Goal: Use online tool/utility: Utilize a website feature to perform a specific function

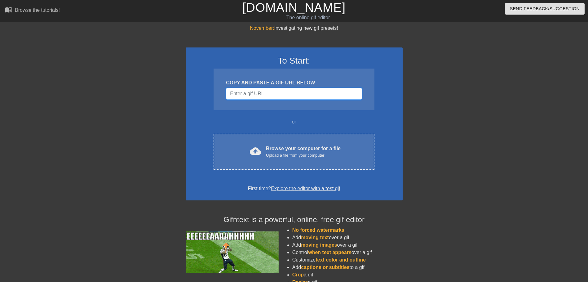
click at [258, 90] on input "Username" at bounding box center [294, 94] width 136 height 12
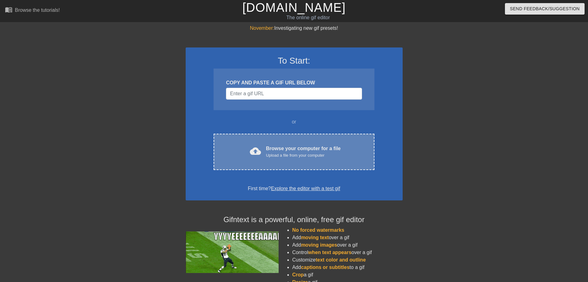
click at [293, 149] on div "Browse your computer for a file Upload a file from your computer" at bounding box center [303, 152] width 75 height 14
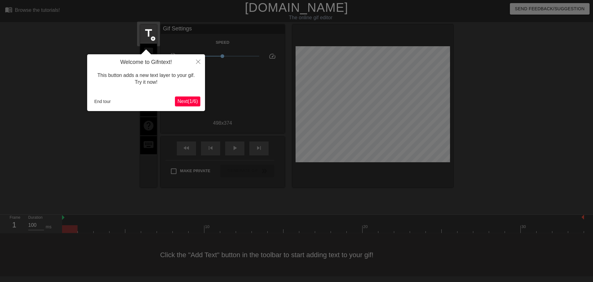
click at [186, 104] on span "Next ( 1 / 6 )" at bounding box center [187, 101] width 20 height 5
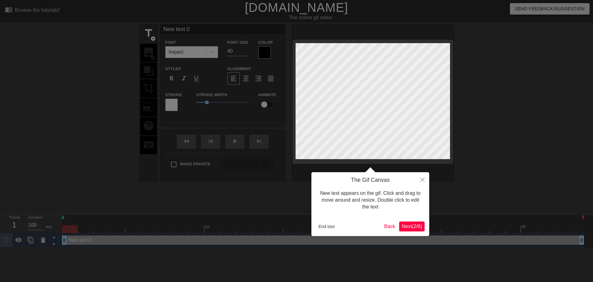
click at [416, 227] on span "Next ( 2 / 6 )" at bounding box center [412, 226] width 20 height 5
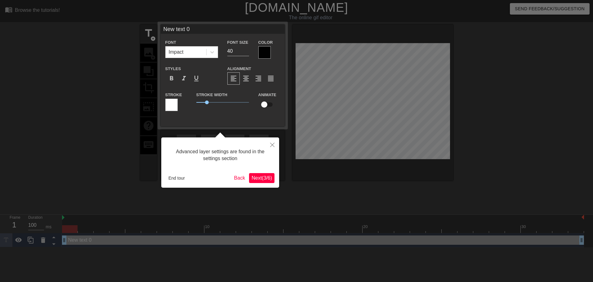
click at [264, 180] on span "Next ( 3 / 6 )" at bounding box center [262, 177] width 20 height 5
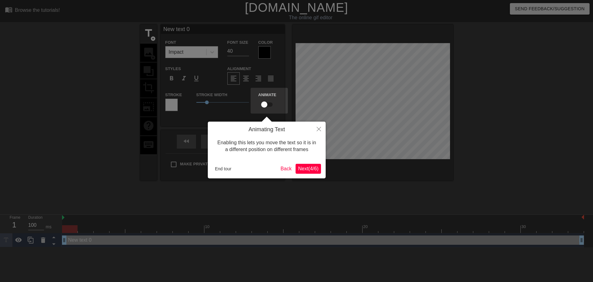
click at [310, 169] on span "Next ( 4 / 6 )" at bounding box center [308, 168] width 20 height 5
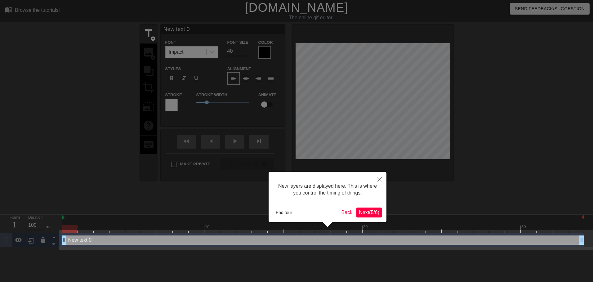
click at [363, 210] on span "Next ( 5 / 6 )" at bounding box center [369, 212] width 20 height 5
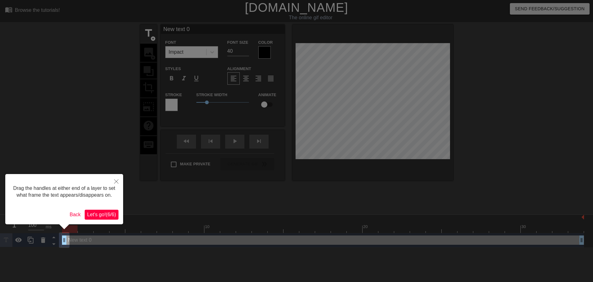
click at [114, 210] on button "Let's go! ( 6 / 6 )" at bounding box center [102, 215] width 34 height 10
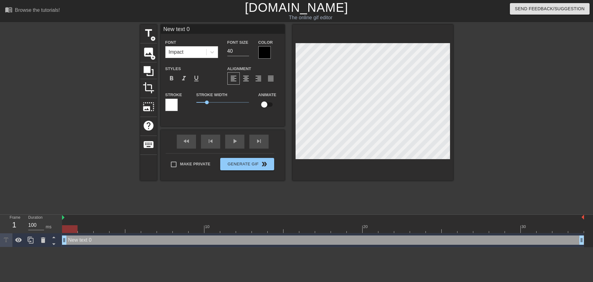
scroll to position [1, 2]
type input "m"
type textarea "m"
type input "me"
type textarea "me"
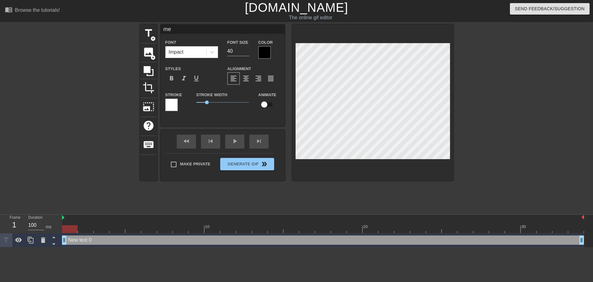
type input "me"
type textarea "me"
type input "me k"
type textarea "me k"
type input "me ki"
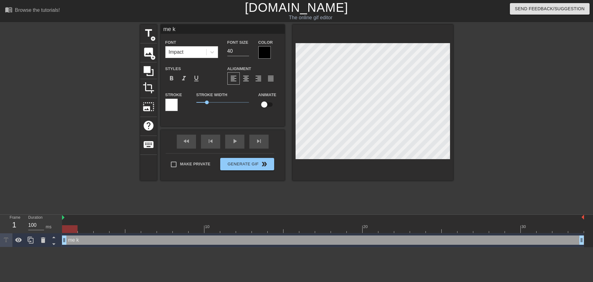
type textarea "me ki"
type input "me kic"
type textarea "me kic"
type input "me kick"
type textarea "me kick"
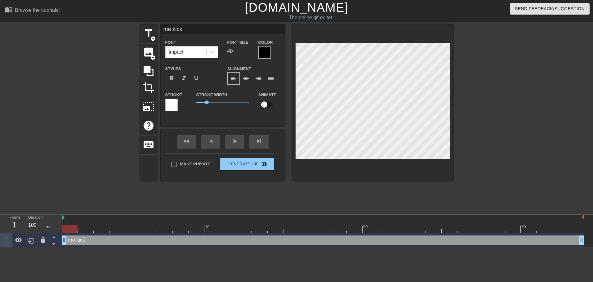
type input "me kicki"
type textarea "me kicki"
type input "me kickin"
type textarea "me kickin"
type input "me kicking"
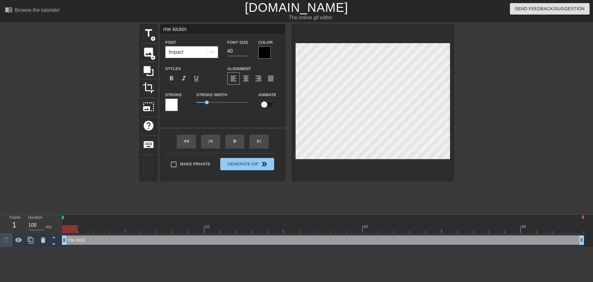
type textarea "me kicking"
type input "me kicking"
type textarea "me kicking"
type input "me kicking o"
type textarea "me kicking of"
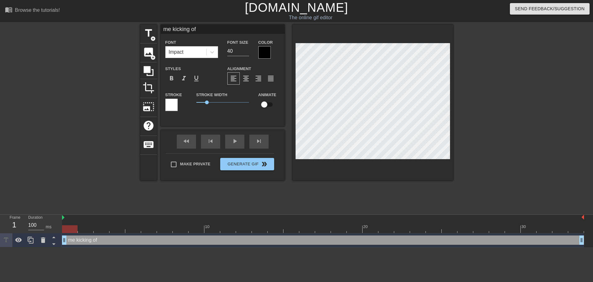
type input "me kicking off"
type textarea "me kicking off"
type input "me kicking off"
type textarea "me kicking off"
type input "me kicking off a"
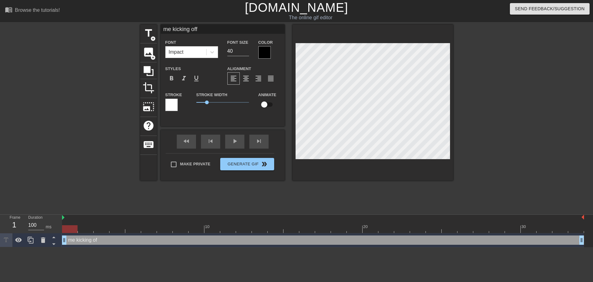
type textarea "me kicking off a"
type input "me kicking off al"
type textarea "me kicking off al"
type input "me kicking off all"
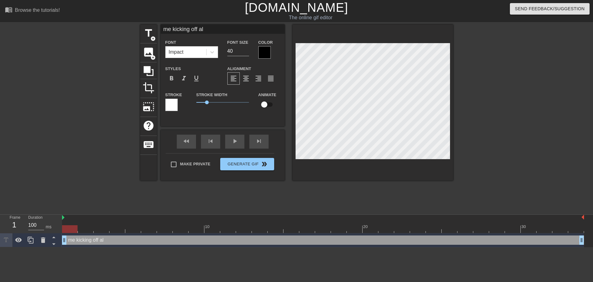
type textarea "me kicking off all"
type input "me kicking off all"
type textarea "me kicking off all"
type input "me kicking off all t"
type textarea "me kicking off all t"
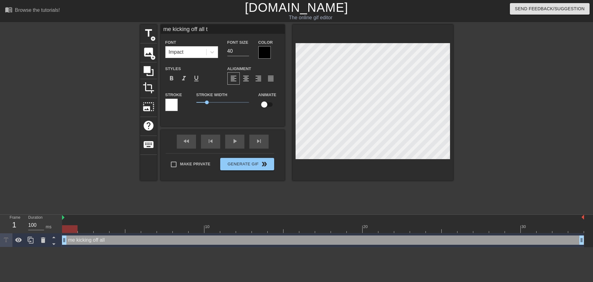
type input "me kicking off all th"
type textarea "me kicking off all th"
type input "me kicking off all the"
type textarea "me kicking off all the"
type input "me kicking off all the"
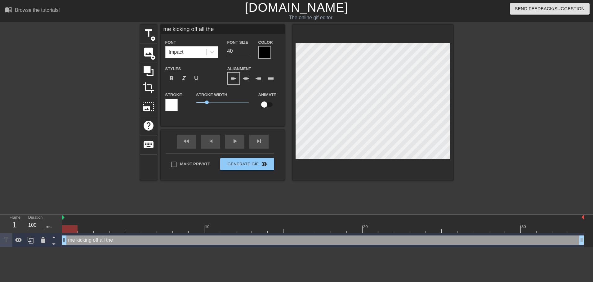
type textarea "me kicking off all the"
type input "me kicking off all the p"
type textarea "me kicking off all the p"
type input "me kicking off all the pi"
type textarea "me kicking off all the pi"
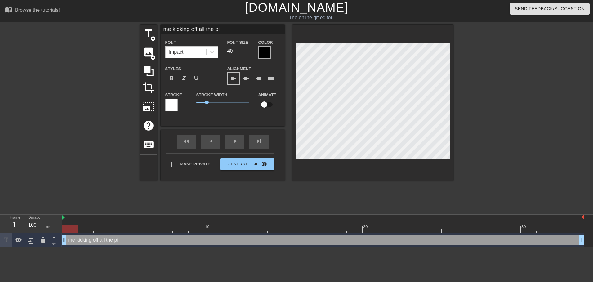
type input "me kicking off all the pip"
type textarea "me kicking off all the pip"
type input "me kicking off all the pipe"
type textarea "me kicking off all the pipe"
type input "me kicking off all the pipel"
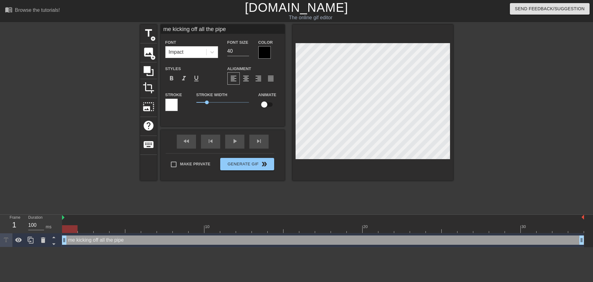
type textarea "me kicking off all the pipel"
type input "me kicking off all the pipeli"
type textarea "me kicking off all the pipeli"
type input "me kicking off all the pipelin"
type textarea "me kicking off all the pipelin"
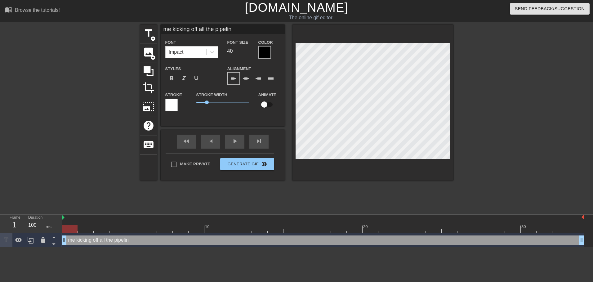
type input "me kicking off all the pipeline"
type textarea "me kicking off all the pipelines"
type input "me kicking off all the pipelines"
type textarea "me kicking off all the pipelines"
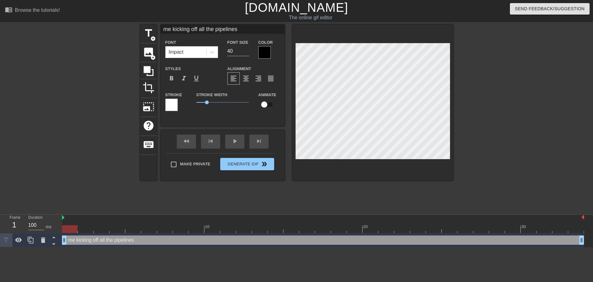
type input "me kicking off e pipelines"
type textarea "me kicking off e pipelines"
type input "me kicking off ev pipelines"
type textarea "me kicking off ev pipelines"
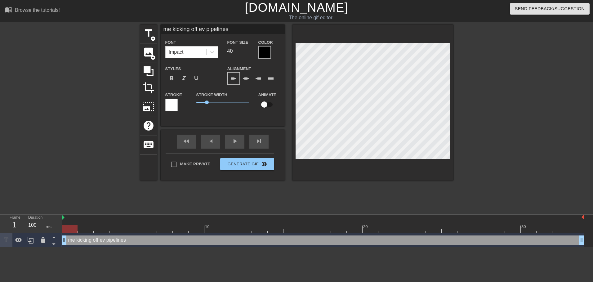
type input "me kicking off eve pipelines"
type textarea "me kicking off eve pipelines"
type input "me kicking off ever pipelines"
type textarea "me kicking off ever pipelines"
type input "me kicking off every pipelines"
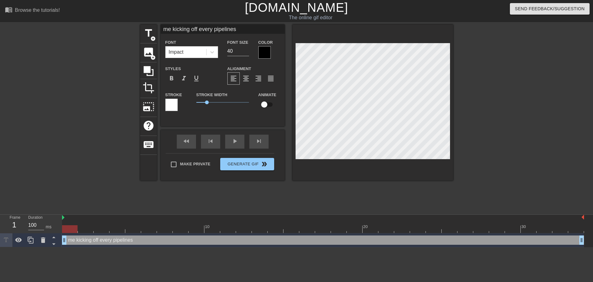
type textarea "me kicking off every pipelines"
type input "me kicking off every pipeline"
type textarea "me kicking off every pipelinea"
type input "me kicking off every pipelinea"
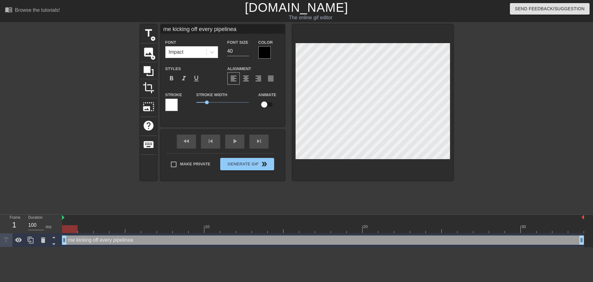
type textarea "me kicking off every pipelinea"
click at [267, 52] on div at bounding box center [264, 52] width 12 height 12
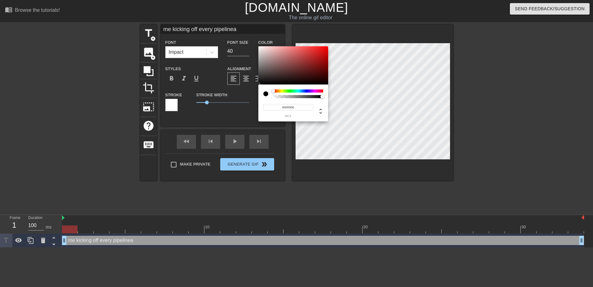
type input "0"
type input "1"
drag, startPoint x: 278, startPoint y: 96, endPoint x: 310, endPoint y: 87, distance: 33.1
click at [434, 101] on div "0 r 0 g 0 b 1 a" at bounding box center [296, 143] width 593 height 287
type input "58"
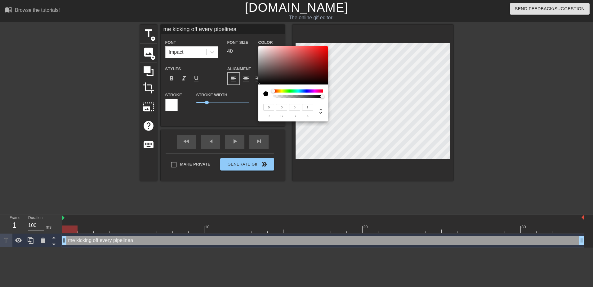
type input "48"
type input "49"
type input "64"
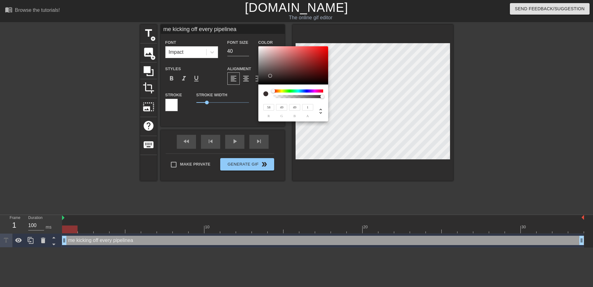
type input "55"
type input "255"
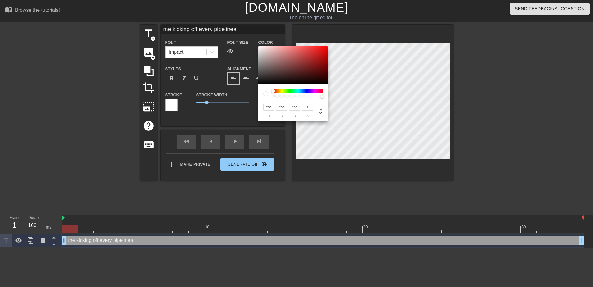
type input "235"
type input "183"
type input "194"
type input "177"
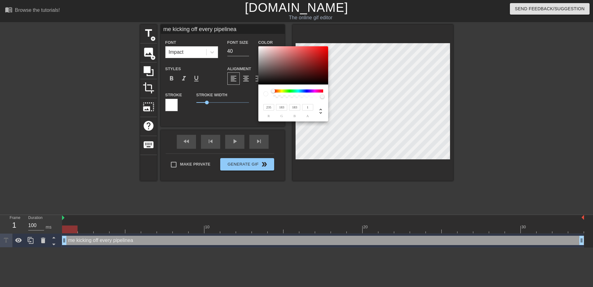
type input "177"
type input "190"
type input "170"
type input "205"
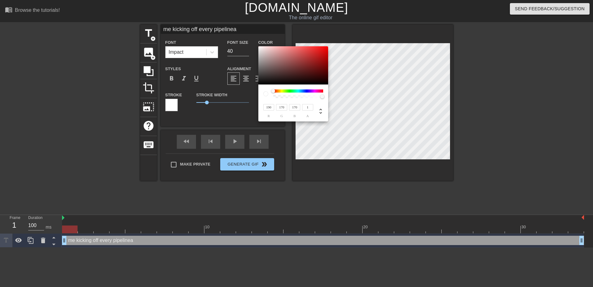
type input "173"
type input "207"
type input "174"
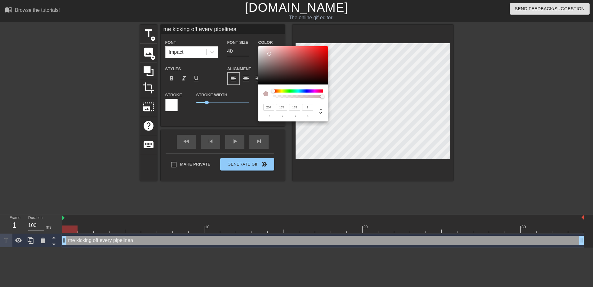
type input "209"
type input "178"
type input "213"
type input "184"
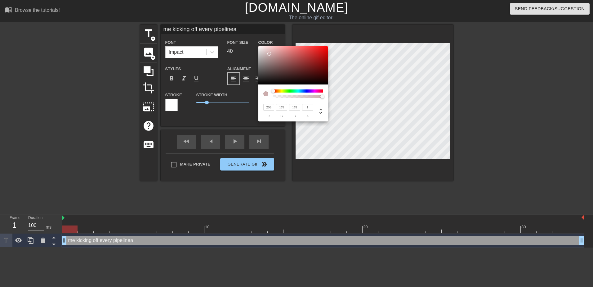
type input "184"
type input "223"
type input "205"
type input "206"
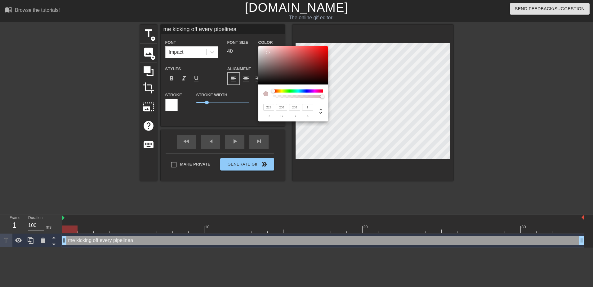
type input "206"
type input "229"
type input "219"
type input "242"
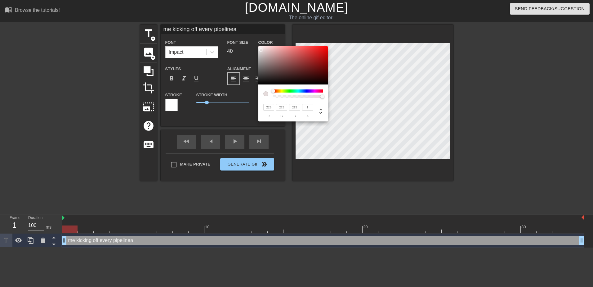
type input "81"
type input "229"
type input "210"
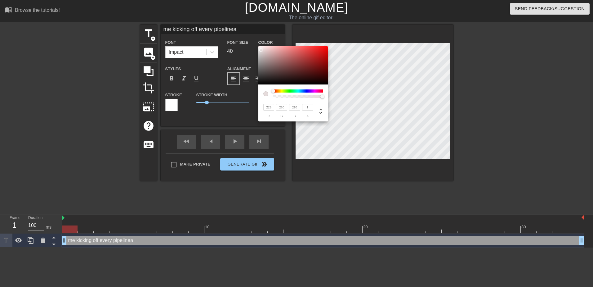
type input "221"
type input "196"
type input "217"
type input "189"
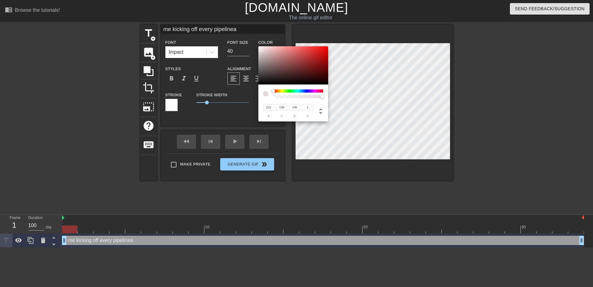
type input "189"
click at [267, 52] on div at bounding box center [267, 52] width 4 height 4
type input "215"
type input "188"
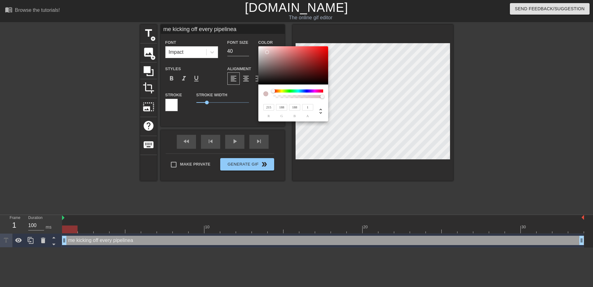
type input "237"
type input "225"
type input "226"
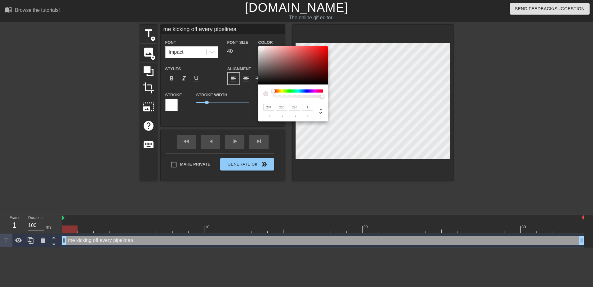
type input "242"
type input "235"
type input "89"
type input "59"
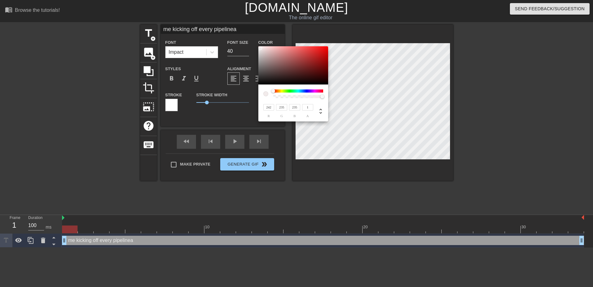
type input "59"
type input "60"
type input "112"
type input "79"
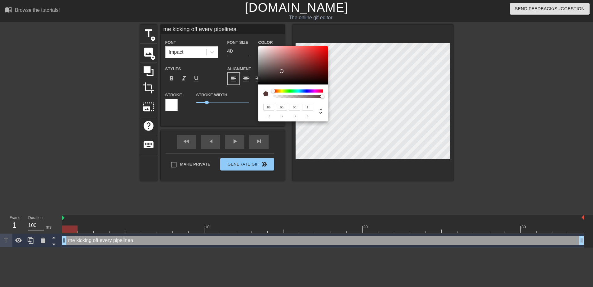
type input "79"
type input "118"
type input "83"
click at [279, 67] on div at bounding box center [279, 67] width 4 height 4
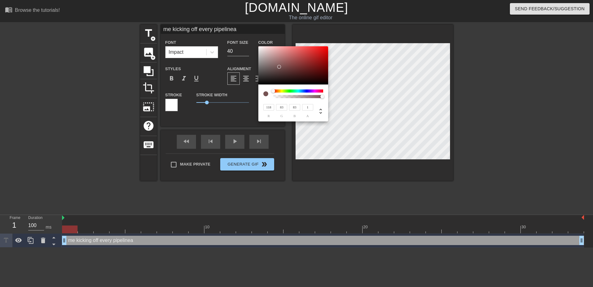
type input "134"
type input "101"
type input "137"
type input "103"
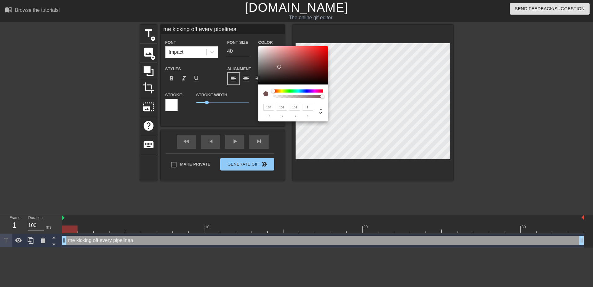
type input "103"
type input "165"
type input "147"
type input "192"
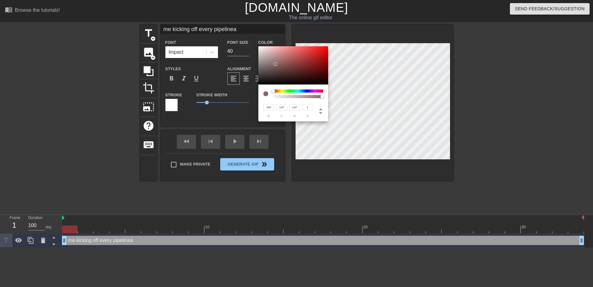
type input "192"
type input "194"
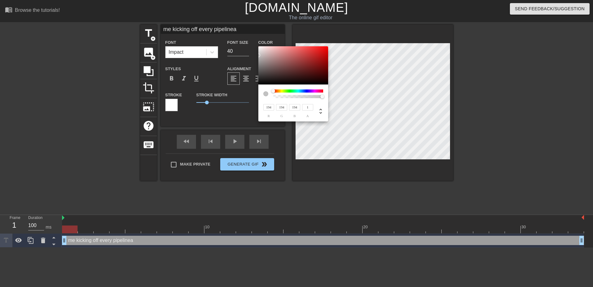
type input "196"
type input "240"
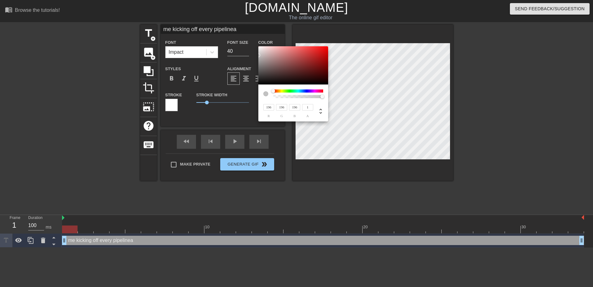
type input "240"
type input "255"
type input "248"
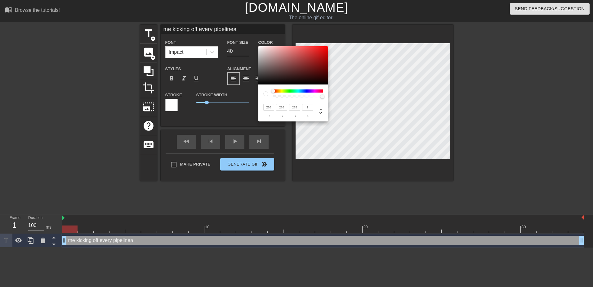
type input "248"
type input "205"
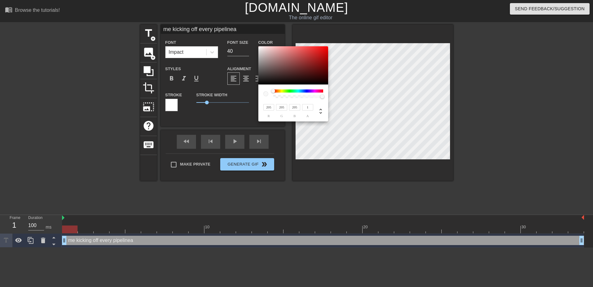
type input "209"
type input "255"
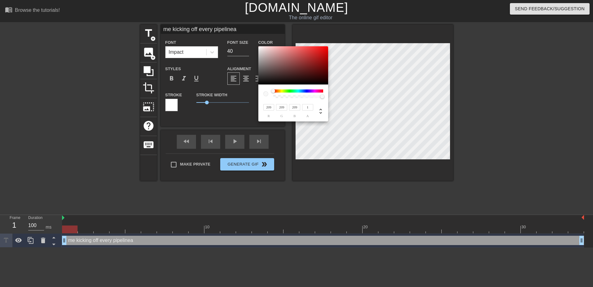
type input "255"
drag, startPoint x: 276, startPoint y: 64, endPoint x: 247, endPoint y: 33, distance: 42.4
click at [247, 33] on div "255 r 255 g 255 b 1 a" at bounding box center [296, 143] width 593 height 287
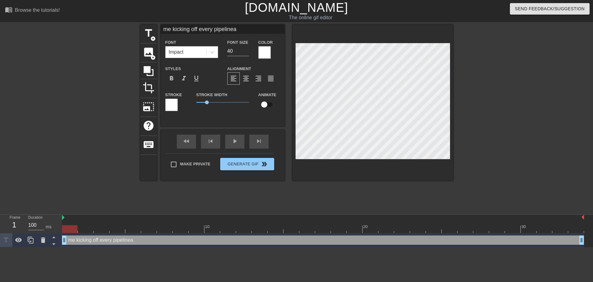
scroll to position [1, 4]
type input "me kicking off every pipeline"
type textarea "me kicking off every pipeline"
type input "me kicking off every pipeline\"
type textarea "me kicking off every pipeline\"
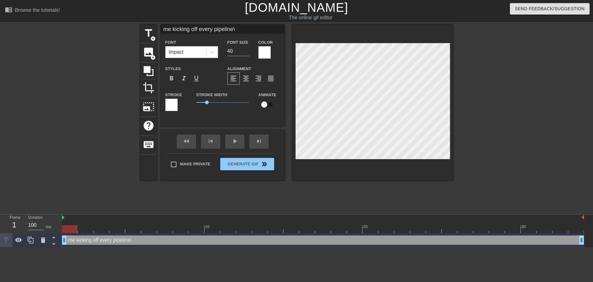
type input "me kicking off every pipeline"
type textarea "me kicking off every pipeline"
click at [172, 101] on div at bounding box center [171, 105] width 12 height 12
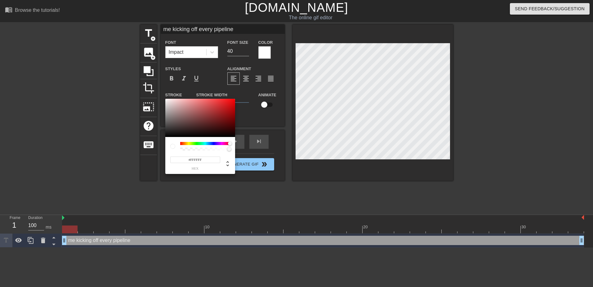
drag, startPoint x: 214, startPoint y: 144, endPoint x: 237, endPoint y: 143, distance: 22.7
click at [237, 143] on div "#FFFFFF hex" at bounding box center [296, 143] width 593 height 287
click at [233, 135] on div at bounding box center [232, 137] width 4 height 4
type input "#090001"
click at [234, 136] on div at bounding box center [235, 135] width 4 height 4
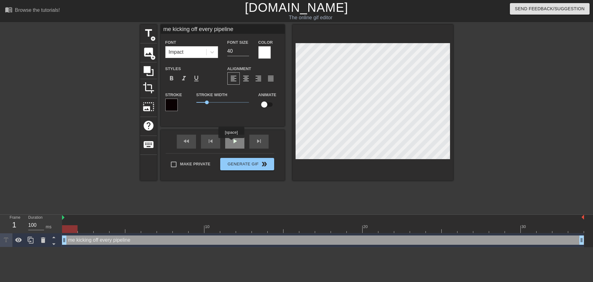
click at [231, 142] on div "play_arrow" at bounding box center [234, 142] width 19 height 14
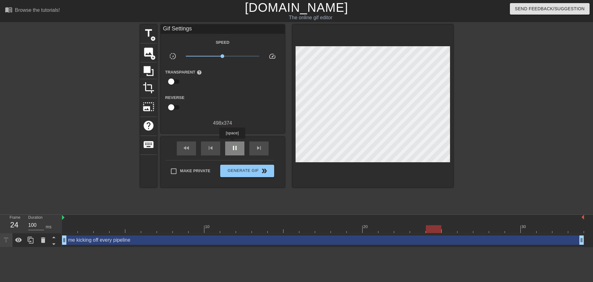
click at [232, 143] on div "pause" at bounding box center [234, 148] width 19 height 14
click at [73, 226] on div at bounding box center [323, 229] width 522 height 8
drag, startPoint x: 72, startPoint y: 226, endPoint x: 69, endPoint y: 226, distance: 3.7
click at [69, 226] on div at bounding box center [70, 229] width 16 height 8
click at [67, 218] on div at bounding box center [323, 218] width 522 height 6
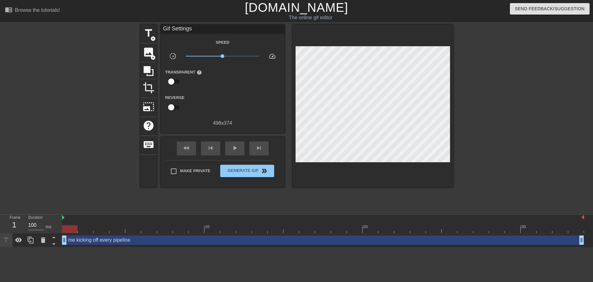
click at [69, 230] on div at bounding box center [70, 229] width 16 height 8
click at [93, 227] on div at bounding box center [323, 229] width 522 height 8
drag, startPoint x: 87, startPoint y: 228, endPoint x: 67, endPoint y: 230, distance: 20.2
click at [67, 230] on div at bounding box center [70, 229] width 16 height 8
click at [144, 37] on span "title" at bounding box center [149, 33] width 12 height 12
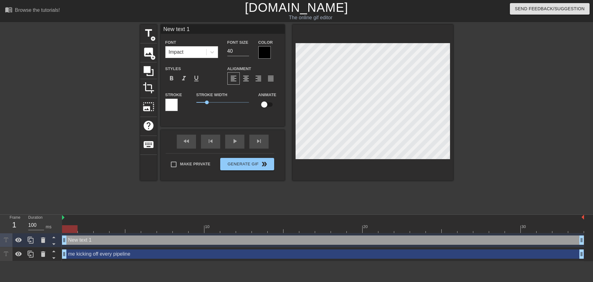
scroll to position [1, 2]
type input "m"
type textarea "m"
type input "mi"
type textarea "mi"
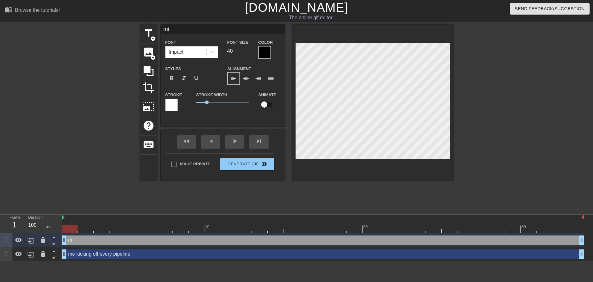
type input "mic"
click at [175, 102] on div at bounding box center [171, 105] width 12 height 12
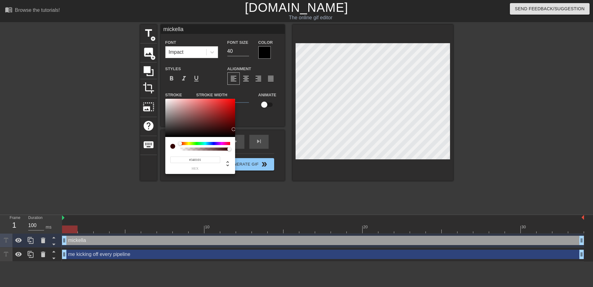
drag, startPoint x: 223, startPoint y: 134, endPoint x: 234, endPoint y: 137, distance: 11.3
click at [234, 137] on div at bounding box center [200, 118] width 70 height 38
drag, startPoint x: 225, startPoint y: 134, endPoint x: 233, endPoint y: 135, distance: 7.9
click at [233, 135] on div at bounding box center [200, 118] width 70 height 38
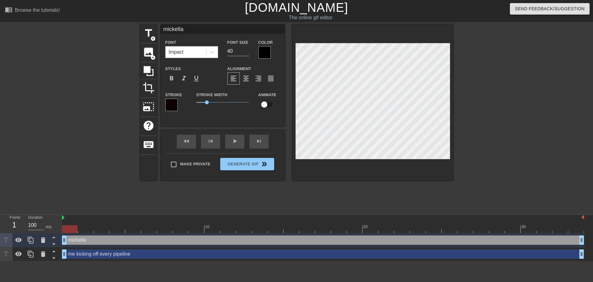
click at [267, 47] on div at bounding box center [264, 52] width 12 height 12
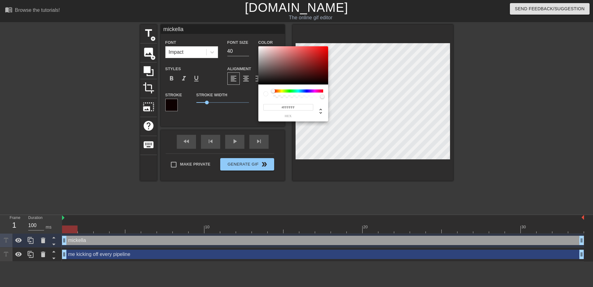
drag, startPoint x: 278, startPoint y: 69, endPoint x: 265, endPoint y: 55, distance: 18.4
click at [257, 45] on div "#FFFFFF hex" at bounding box center [296, 143] width 593 height 287
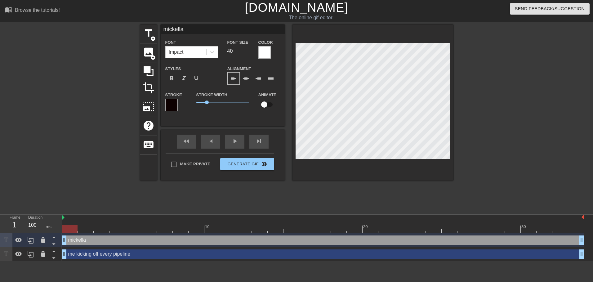
drag, startPoint x: 267, startPoint y: 104, endPoint x: 272, endPoint y: 106, distance: 5.4
click at [267, 103] on input "checkbox" at bounding box center [264, 105] width 35 height 12
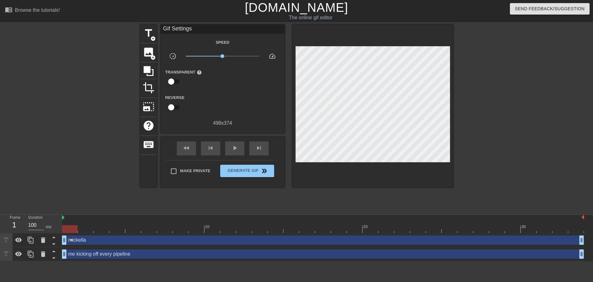
click at [329, 175] on div at bounding box center [372, 105] width 161 height 163
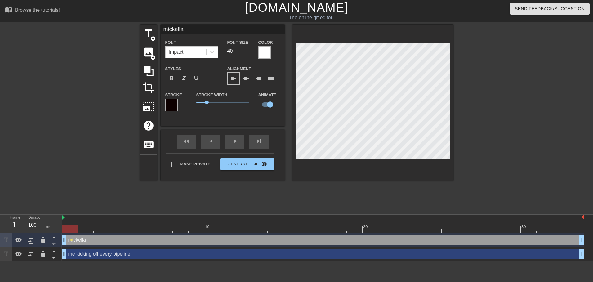
click at [269, 203] on div "title add_circle image add_circle crop photo_size_select_large help keyboard mi…" at bounding box center [296, 117] width 313 height 186
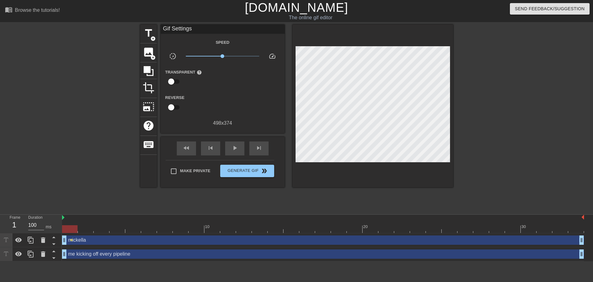
click at [84, 240] on div "mickella drag_handle drag_handle" at bounding box center [323, 239] width 522 height 9
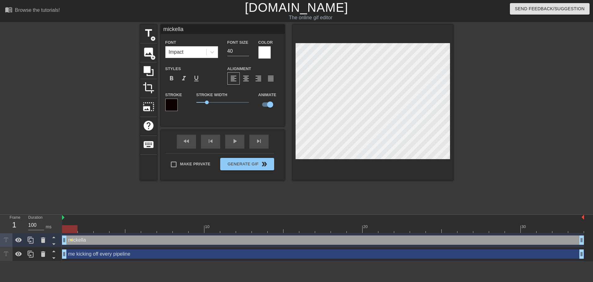
click at [69, 229] on div at bounding box center [70, 229] width 16 height 8
click at [239, 140] on div "fast_rewind skip_previous play_arrow skip_next" at bounding box center [222, 141] width 101 height 23
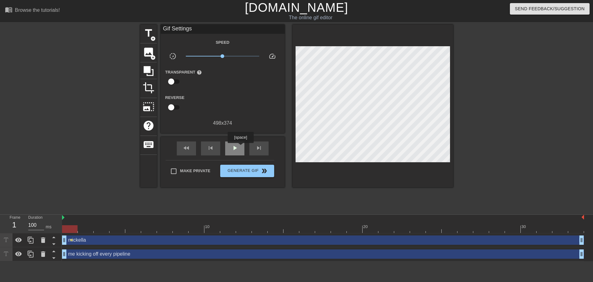
click at [240, 147] on div "play_arrow" at bounding box center [234, 148] width 19 height 14
click at [240, 147] on div "pause" at bounding box center [234, 148] width 19 height 14
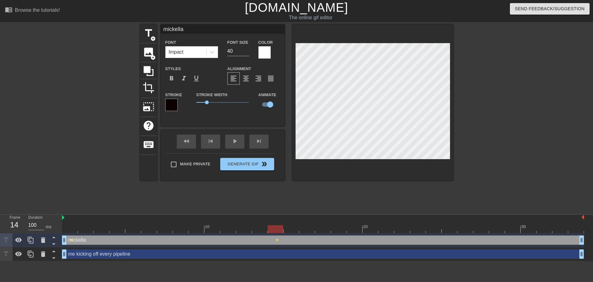
click at [283, 194] on div "title add_circle image add_circle crop photo_size_select_large help keyboard mi…" at bounding box center [296, 117] width 313 height 186
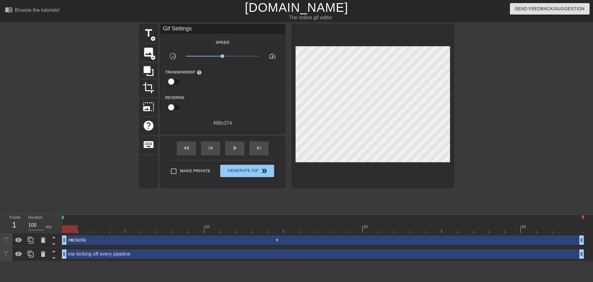
click at [74, 227] on div at bounding box center [323, 229] width 522 height 8
click at [229, 148] on div "play_arrow" at bounding box center [234, 148] width 19 height 14
click at [231, 149] on span "pause" at bounding box center [234, 147] width 7 height 7
drag, startPoint x: 75, startPoint y: 231, endPoint x: 62, endPoint y: 231, distance: 13.3
click at [62, 231] on div at bounding box center [323, 229] width 522 height 8
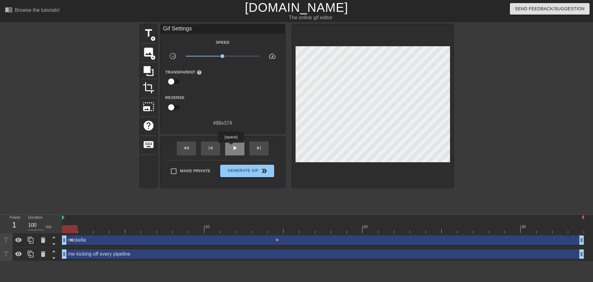
click at [231, 147] on span "play_arrow" at bounding box center [234, 147] width 7 height 7
click at [231, 147] on span "pause" at bounding box center [234, 147] width 7 height 7
click at [231, 147] on span "play_arrow" at bounding box center [234, 147] width 7 height 7
click at [231, 147] on span "pause" at bounding box center [234, 147] width 7 height 7
click at [231, 147] on span "play_arrow" at bounding box center [234, 147] width 7 height 7
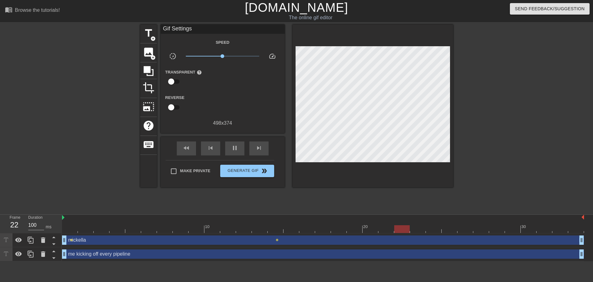
click at [114, 229] on div at bounding box center [323, 229] width 522 height 8
drag, startPoint x: 118, startPoint y: 227, endPoint x: 62, endPoint y: 229, distance: 56.5
click at [62, 229] on div "Frame 1 Duration 100 ms 10 20 30 mickella drag_handle drag_handle lens lens me …" at bounding box center [296, 238] width 593 height 47
click at [67, 219] on div at bounding box center [323, 218] width 522 height 6
click at [238, 151] on div "play_arrow" at bounding box center [234, 148] width 19 height 14
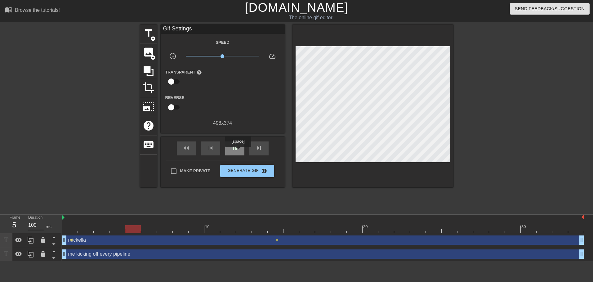
click at [238, 151] on div "pause" at bounding box center [234, 148] width 19 height 14
click at [238, 151] on div "play_arrow" at bounding box center [234, 148] width 19 height 14
click at [238, 151] on div "pause" at bounding box center [234, 148] width 19 height 14
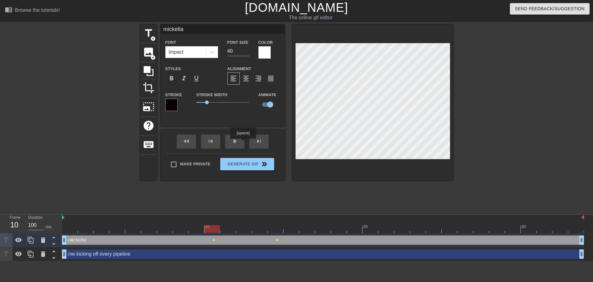
click at [231, 140] on div "fast_rewind skip_previous play_arrow skip_next" at bounding box center [222, 141] width 101 height 23
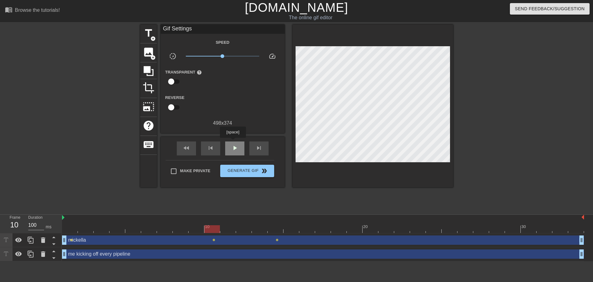
click at [236, 148] on span "play_arrow" at bounding box center [234, 147] width 7 height 7
click at [236, 148] on span "pause" at bounding box center [234, 147] width 7 height 7
click at [236, 148] on span "play_arrow" at bounding box center [234, 147] width 7 height 7
click at [236, 148] on span "pause" at bounding box center [234, 147] width 7 height 7
click at [235, 148] on span "play_arrow" at bounding box center [234, 147] width 7 height 7
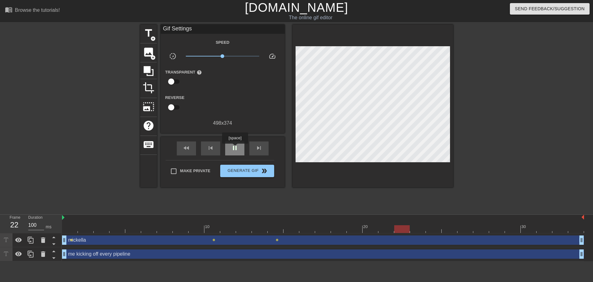
click at [235, 148] on span "pause" at bounding box center [234, 147] width 7 height 7
click at [235, 148] on span "play_arrow" at bounding box center [234, 147] width 7 height 7
click at [235, 148] on span "pause" at bounding box center [234, 147] width 7 height 7
click at [235, 148] on span "play_arrow" at bounding box center [234, 147] width 7 height 7
click at [235, 148] on span "pause" at bounding box center [234, 147] width 7 height 7
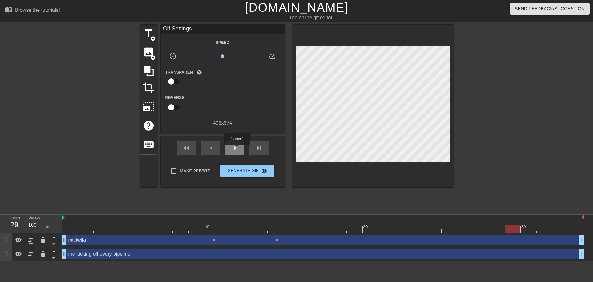
click at [237, 149] on span "play_arrow" at bounding box center [234, 147] width 7 height 7
click at [237, 149] on span "pause" at bounding box center [234, 147] width 7 height 7
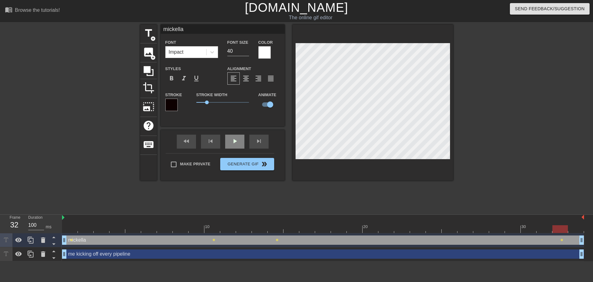
click at [237, 144] on span "play_arrow" at bounding box center [234, 140] width 7 height 7
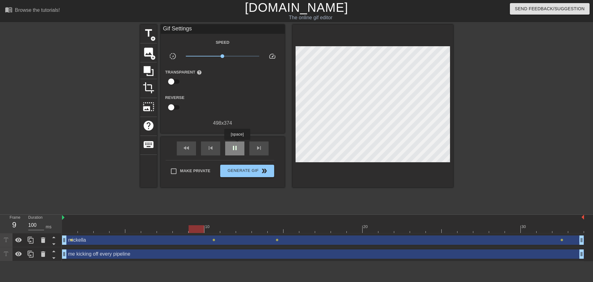
click at [237, 144] on span "pause" at bounding box center [234, 147] width 7 height 7
click at [239, 144] on div "play_arrow" at bounding box center [234, 148] width 19 height 14
click at [238, 149] on div "pause" at bounding box center [234, 148] width 19 height 14
click at [63, 228] on div at bounding box center [323, 229] width 522 height 8
click at [238, 143] on div "play_arrow" at bounding box center [234, 148] width 19 height 14
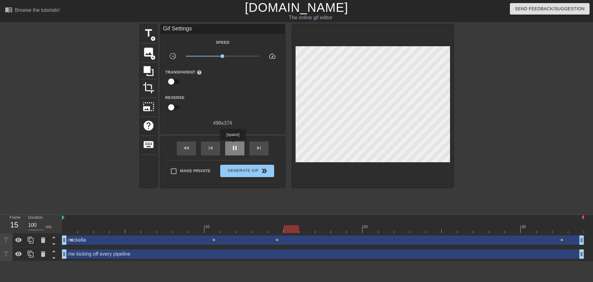
click at [233, 145] on span "pause" at bounding box center [234, 147] width 7 height 7
click at [144, 219] on div at bounding box center [323, 218] width 522 height 6
drag, startPoint x: 305, startPoint y: 229, endPoint x: 146, endPoint y: 225, distance: 159.5
click at [146, 225] on div "10 20 30" at bounding box center [323, 224] width 522 height 18
drag, startPoint x: 149, startPoint y: 228, endPoint x: 184, endPoint y: 230, distance: 34.5
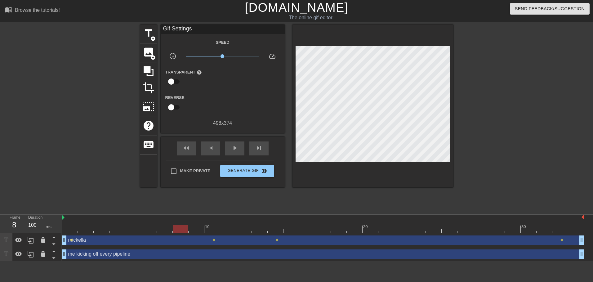
click at [184, 230] on div at bounding box center [181, 229] width 16 height 8
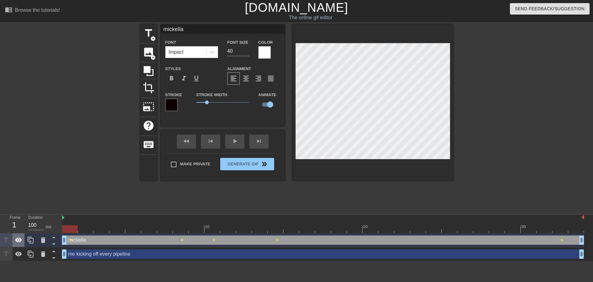
drag, startPoint x: 183, startPoint y: 229, endPoint x: 22, endPoint y: 235, distance: 160.4
click at [22, 235] on div "Frame 1 Duration 100 ms 10 20 30 mickella drag_handle drag_handle lens lens len…" at bounding box center [296, 238] width 593 height 47
click at [236, 140] on div "fast_rewind skip_previous play_arrow skip_next" at bounding box center [222, 141] width 101 height 23
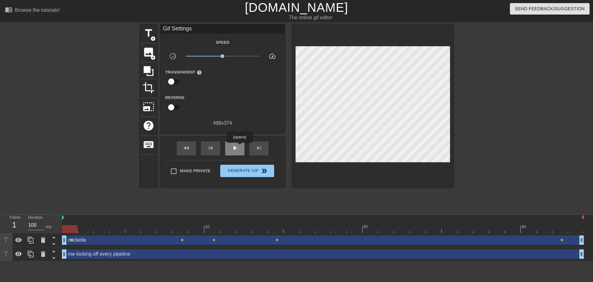
click at [239, 147] on div "play_arrow" at bounding box center [234, 148] width 19 height 14
drag, startPoint x: 234, startPoint y: 148, endPoint x: 241, endPoint y: 164, distance: 17.1
click at [234, 148] on span "pause" at bounding box center [234, 147] width 7 height 7
click at [276, 240] on span "lens" at bounding box center [277, 239] width 3 height 3
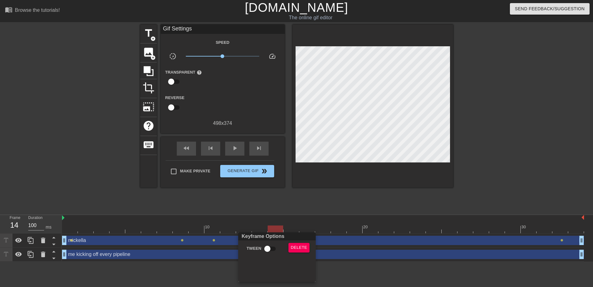
click at [324, 130] on div at bounding box center [296, 143] width 593 height 287
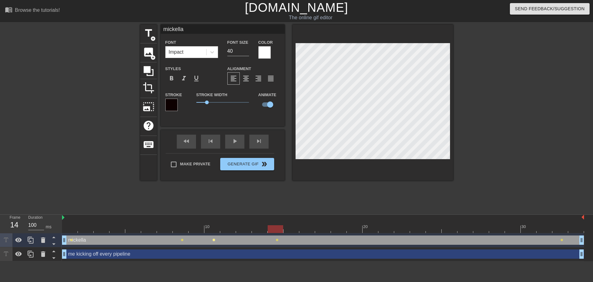
click at [213, 239] on span "lens" at bounding box center [213, 239] width 3 height 3
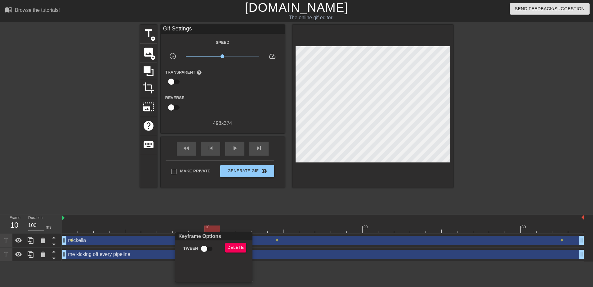
click at [333, 132] on div at bounding box center [296, 143] width 593 height 287
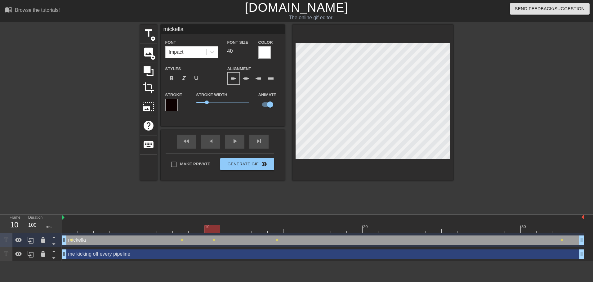
click at [67, 221] on div at bounding box center [70, 225] width 16 height 8
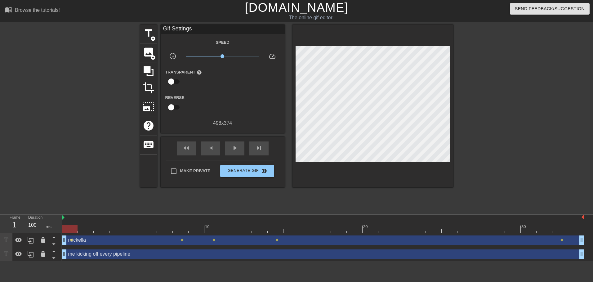
click at [235, 138] on div "fast_rewind skip_previous play_arrow skip_next" at bounding box center [222, 148] width 101 height 23
click at [236, 146] on span "play_arrow" at bounding box center [234, 147] width 7 height 7
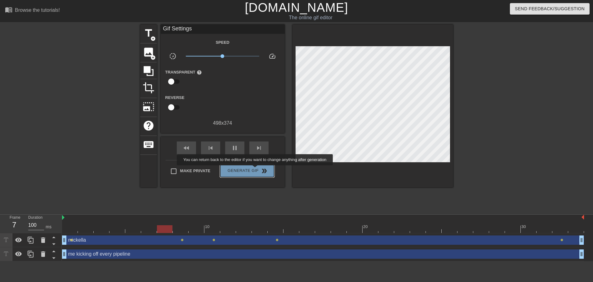
click at [256, 170] on span "Generate Gif double_arrow" at bounding box center [247, 170] width 49 height 7
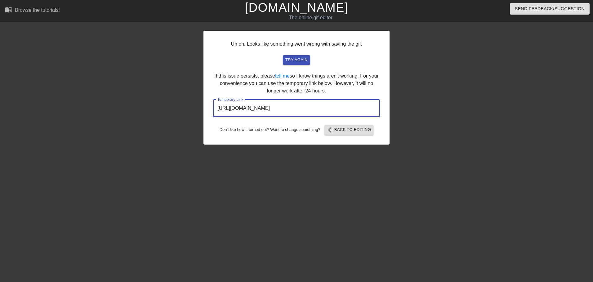
click at [293, 113] on input "[URL][DOMAIN_NAME]" at bounding box center [296, 108] width 167 height 17
drag, startPoint x: 293, startPoint y: 113, endPoint x: 280, endPoint y: 122, distance: 16.2
click at [280, 122] on div "Uh oh. Looks like something went wrong with saving the gif. try again If this i…" at bounding box center [296, 88] width 186 height 114
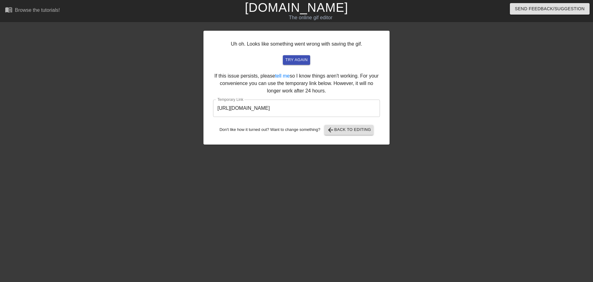
click at [296, 110] on input "[URL][DOMAIN_NAME]" at bounding box center [296, 108] width 167 height 17
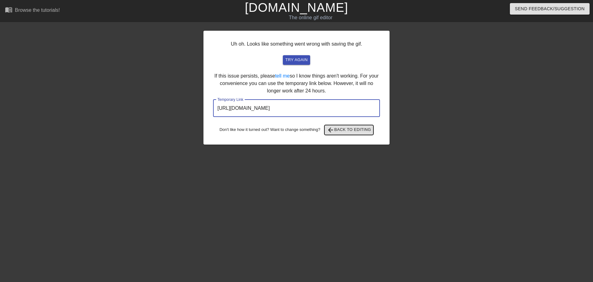
click at [372, 127] on button "arrow_back Back to Editing" at bounding box center [348, 130] width 49 height 10
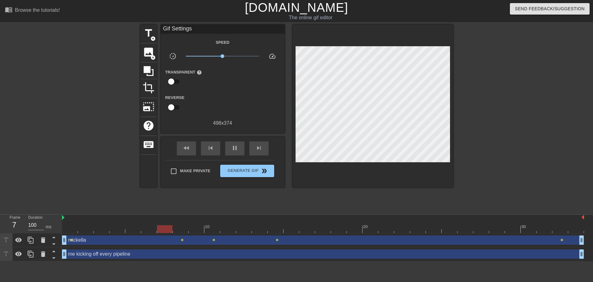
click at [451, 229] on div at bounding box center [323, 229] width 522 height 8
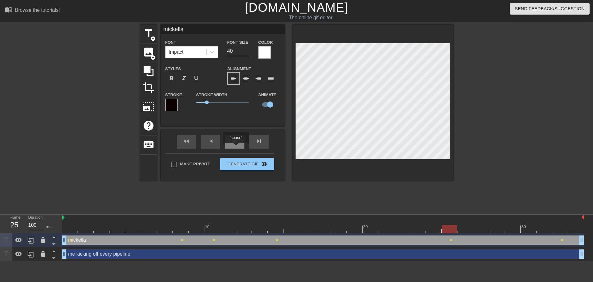
click at [236, 148] on div "play_arrow" at bounding box center [234, 142] width 19 height 14
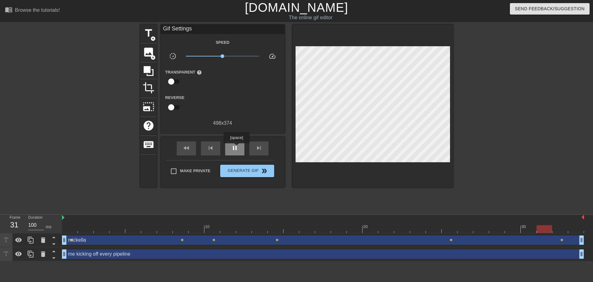
click at [236, 148] on span "pause" at bounding box center [234, 147] width 7 height 7
click at [506, 230] on div at bounding box center [323, 229] width 522 height 8
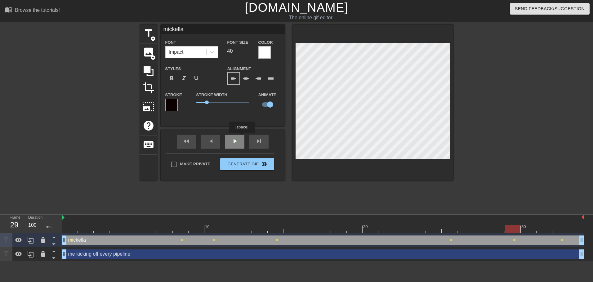
click at [242, 137] on div "fast_rewind skip_previous play_arrow skip_next" at bounding box center [222, 141] width 101 height 23
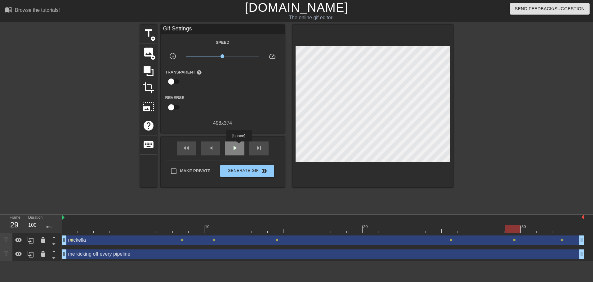
click at [238, 146] on div "play_arrow" at bounding box center [234, 148] width 19 height 14
click at [196, 173] on span "Make Private" at bounding box center [195, 171] width 30 height 6
click at [180, 173] on input "Make Private" at bounding box center [173, 171] width 13 height 13
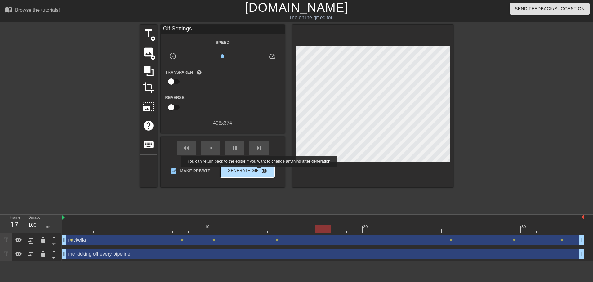
click at [260, 171] on span "double_arrow" at bounding box center [263, 170] width 7 height 7
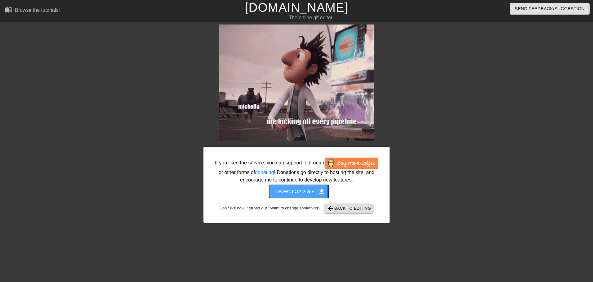
click at [289, 190] on span "Download gif get_app" at bounding box center [299, 191] width 45 height 8
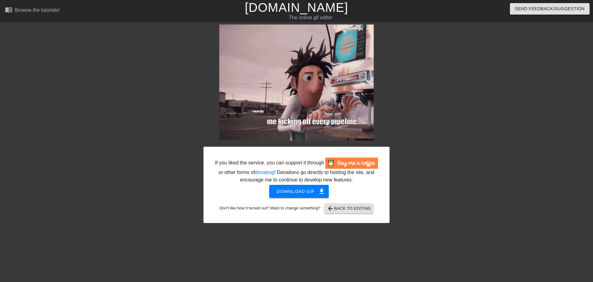
click at [466, 118] on div at bounding box center [443, 117] width 93 height 186
